Goal: Information Seeking & Learning: Learn about a topic

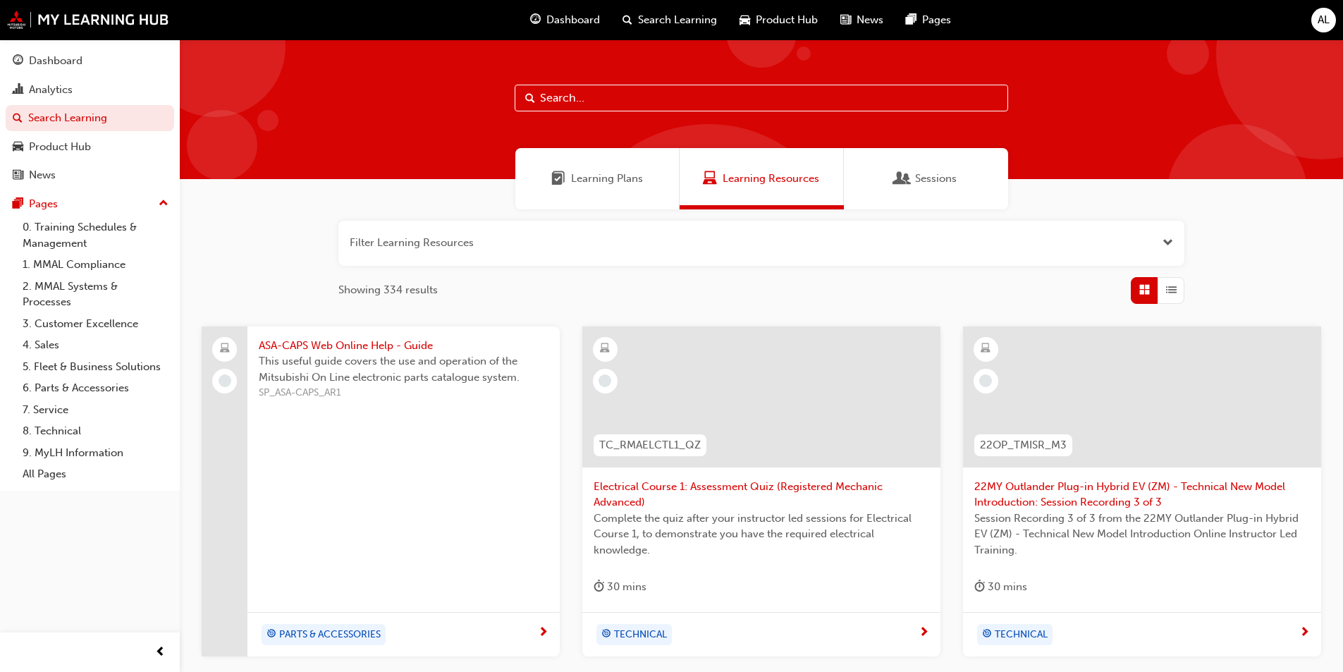
click at [598, 187] on div "Learning Plans" at bounding box center [597, 178] width 164 height 61
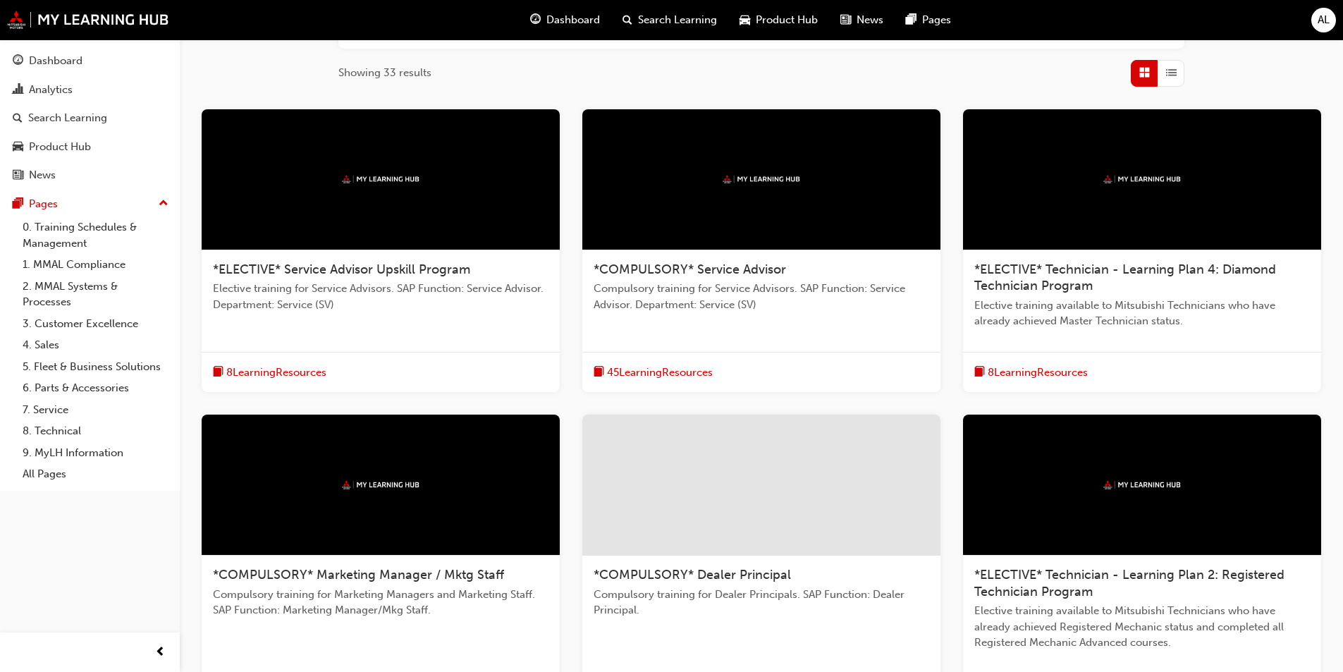
scroll to position [71, 0]
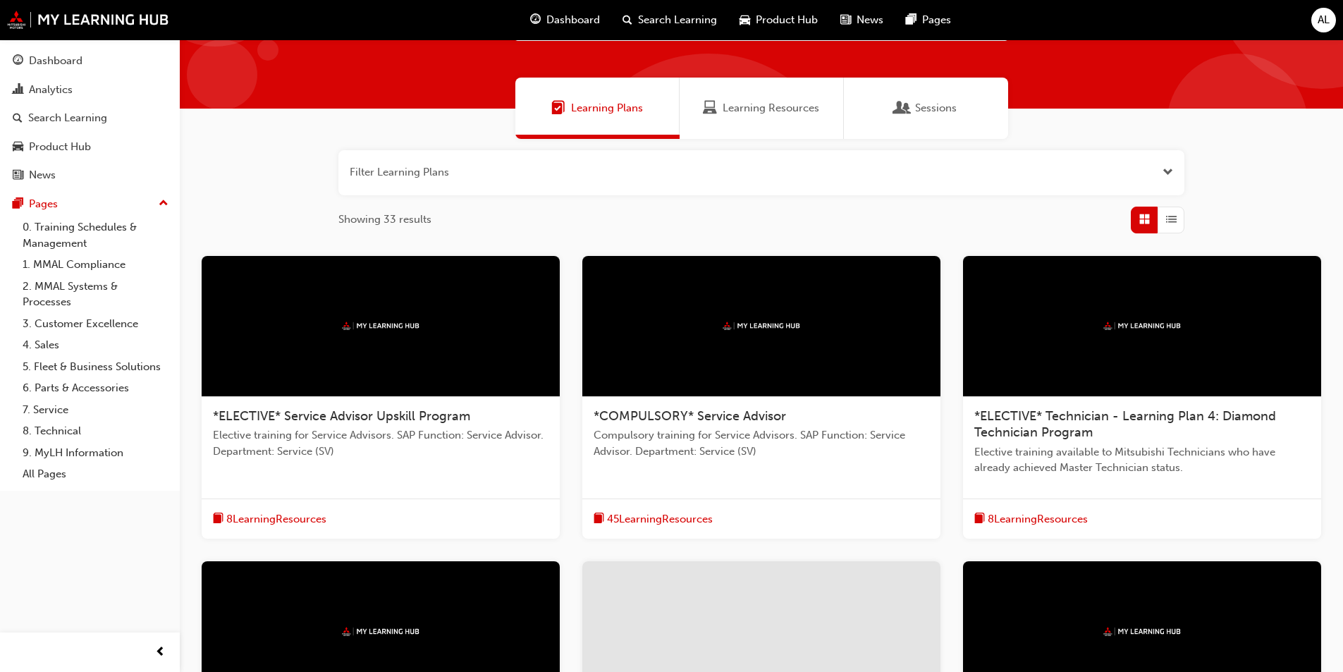
click at [572, 17] on span "Dashboard" at bounding box center [573, 20] width 54 height 16
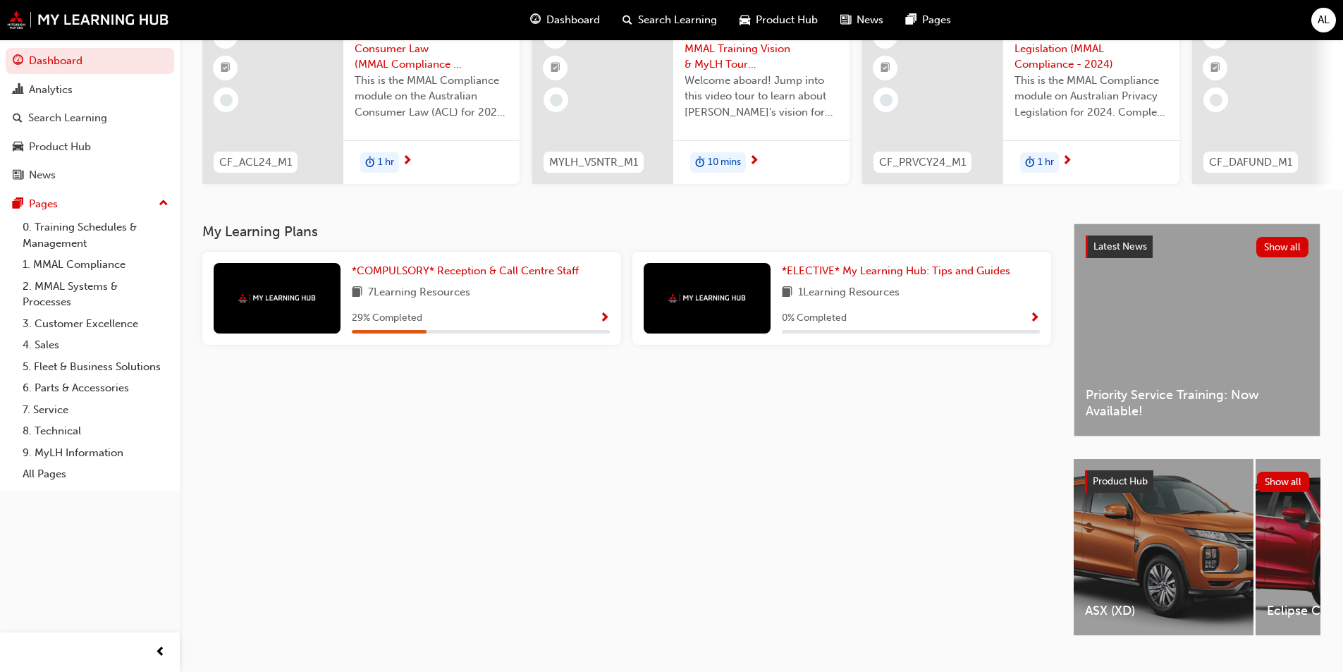
scroll to position [141, 0]
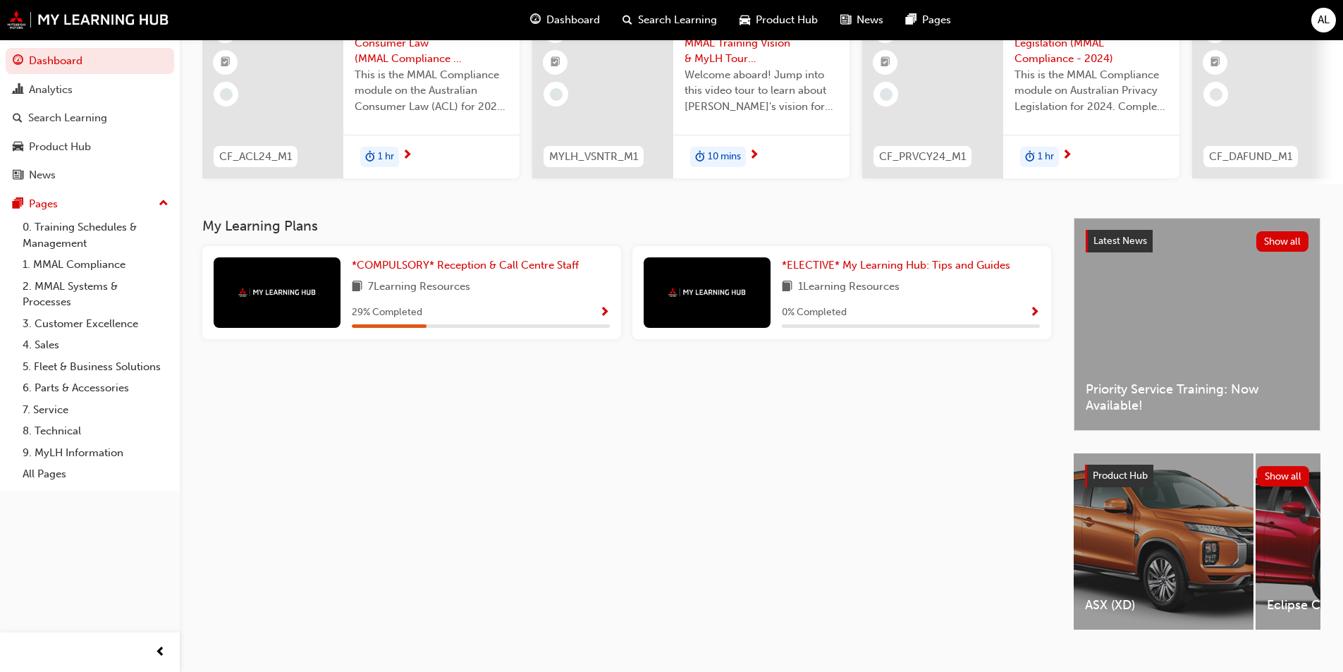
click at [467, 310] on div "29 % Completed" at bounding box center [481, 313] width 258 height 18
click at [369, 271] on span "*COMPULSORY* Reception & Call Centre Staff" at bounding box center [465, 265] width 227 height 13
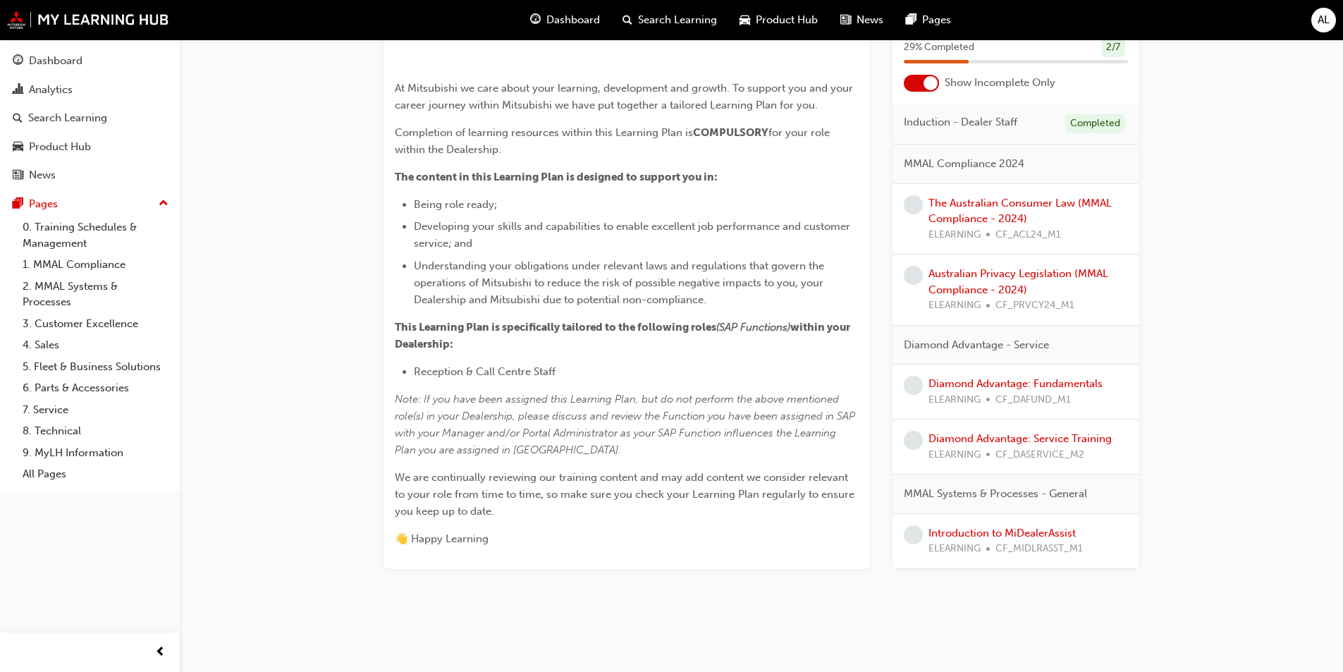
scroll to position [423, 0]
click at [1028, 226] on link "The Australian Consumer Law (MMAL Compliance - 2024)" at bounding box center [1020, 211] width 183 height 29
